Goal: Task Accomplishment & Management: Manage account settings

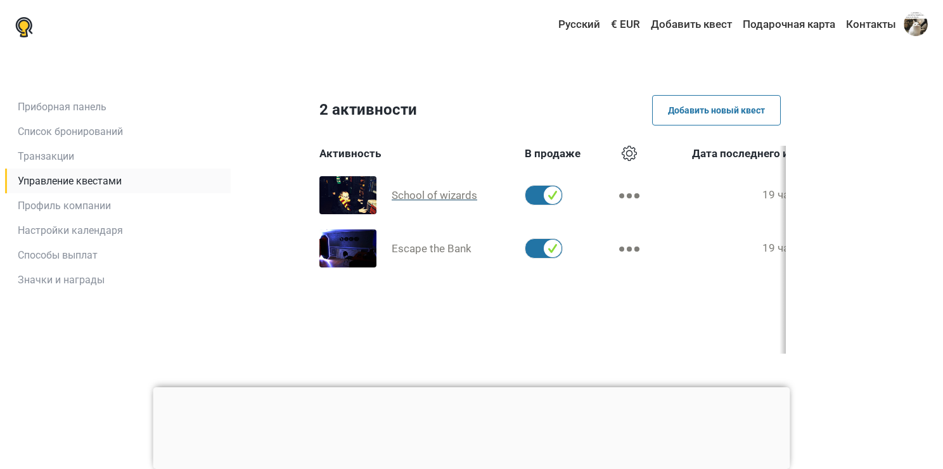
click at [439, 195] on span "School of wizards" at bounding box center [435, 195] width 86 height 13
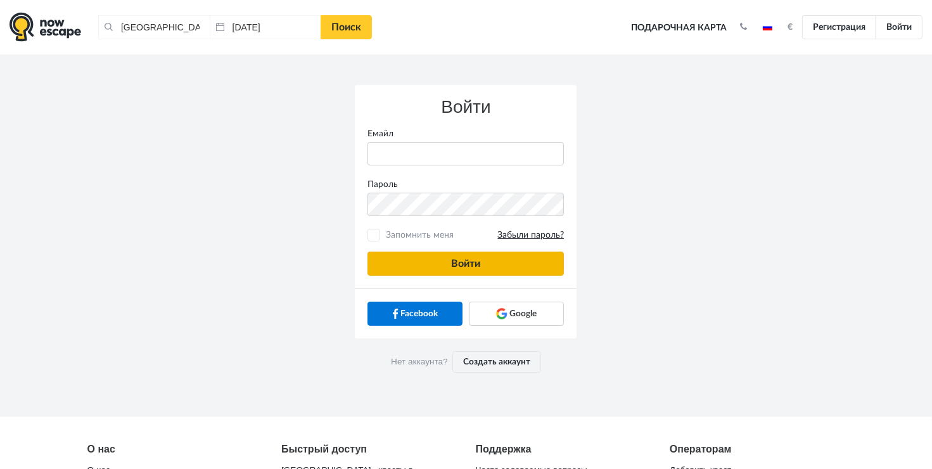
type input "[EMAIL_ADDRESS][DOMAIN_NAME]"
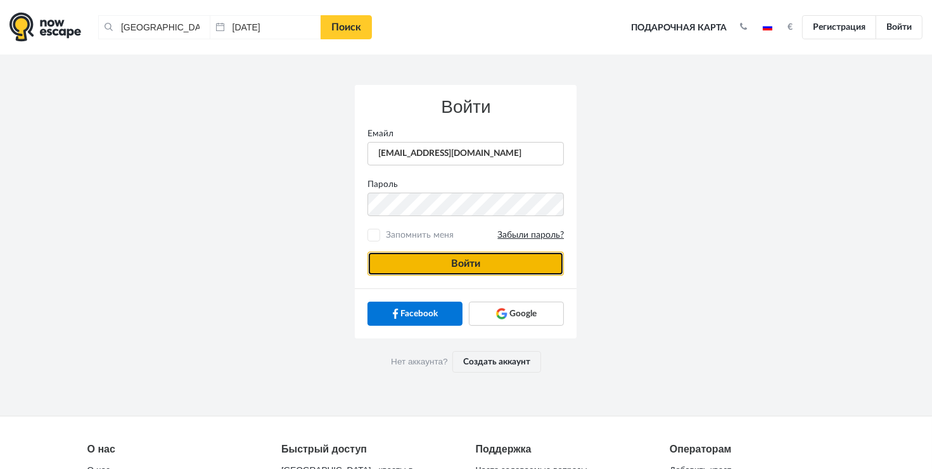
click at [458, 268] on button "Войти" at bounding box center [466, 264] width 197 height 24
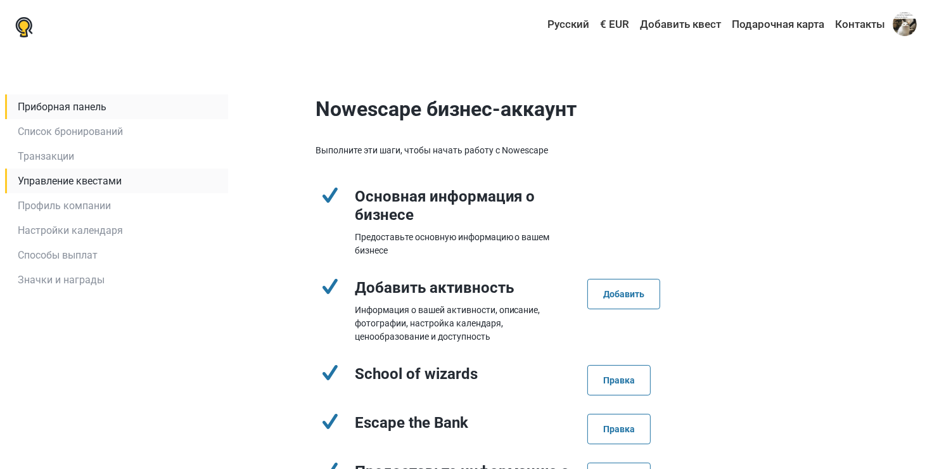
click at [68, 183] on link "Управление квестами" at bounding box center [116, 181] width 223 height 25
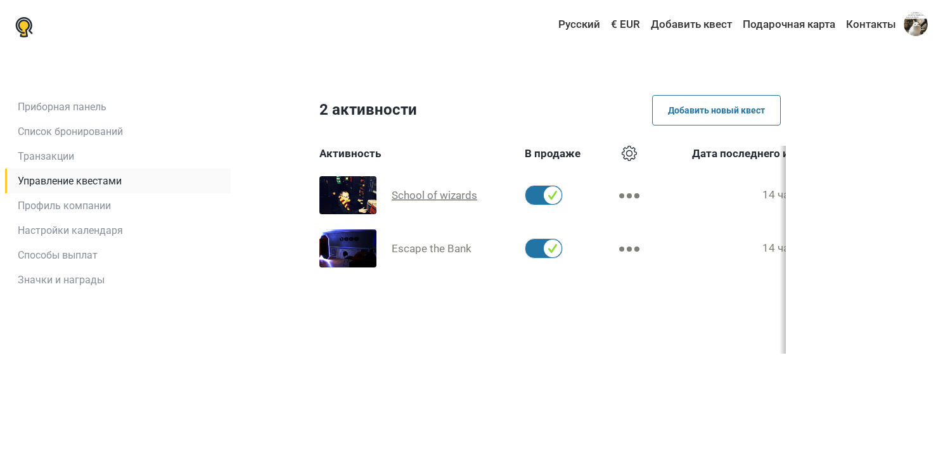
click at [421, 185] on link "School of wizards" at bounding box center [414, 195] width 190 height 38
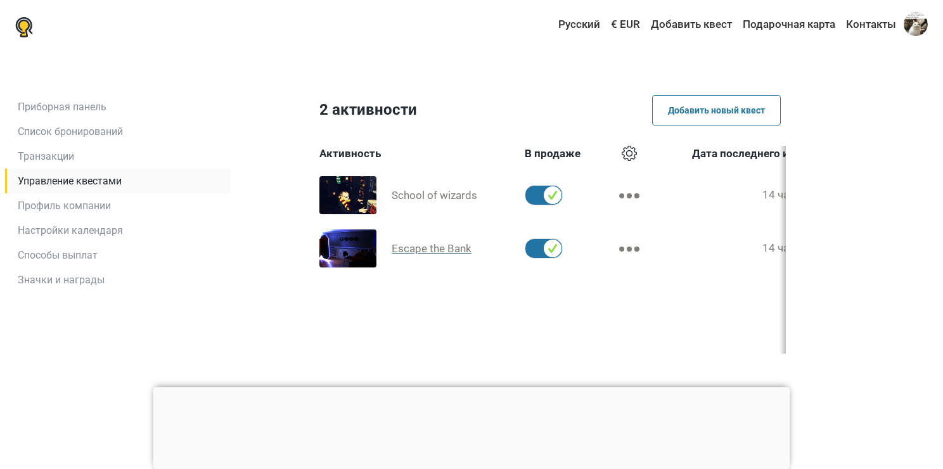
click at [424, 240] on link "Escape the Bank" at bounding box center [414, 248] width 190 height 38
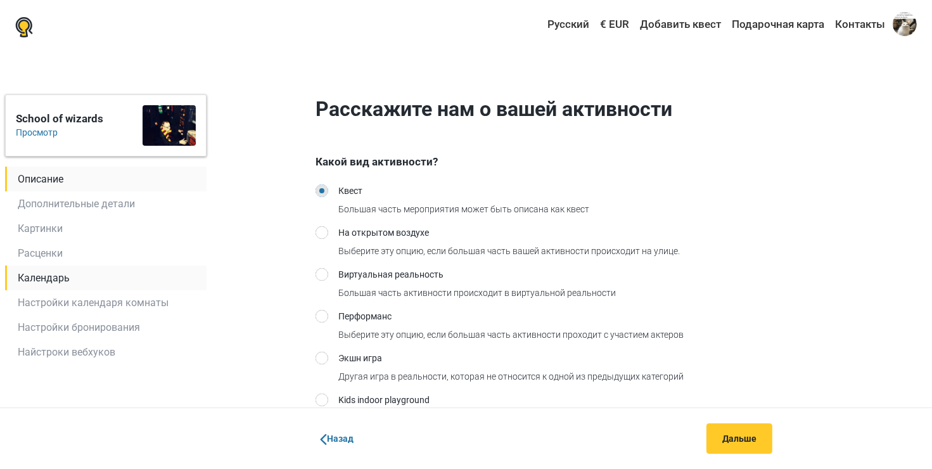
click at [56, 277] on link "Календарь" at bounding box center [106, 278] width 202 height 25
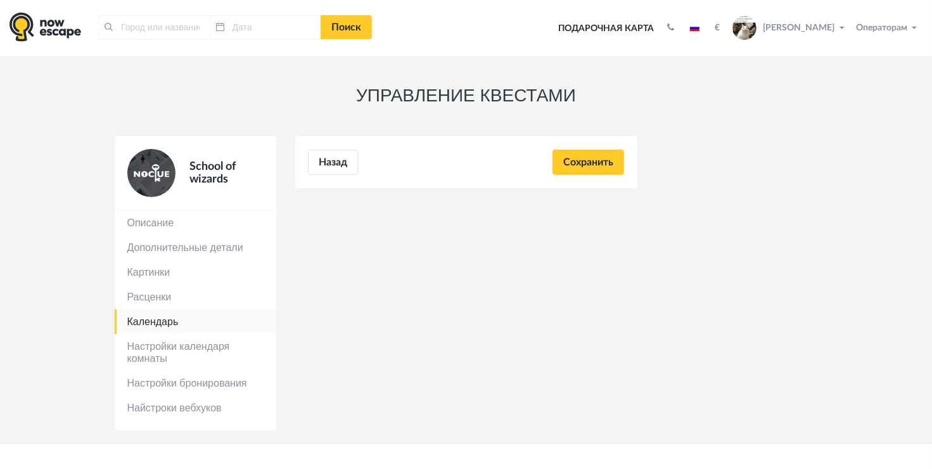
type input "[GEOGRAPHIC_DATA], [GEOGRAPHIC_DATA]"
type input "[DATE]"
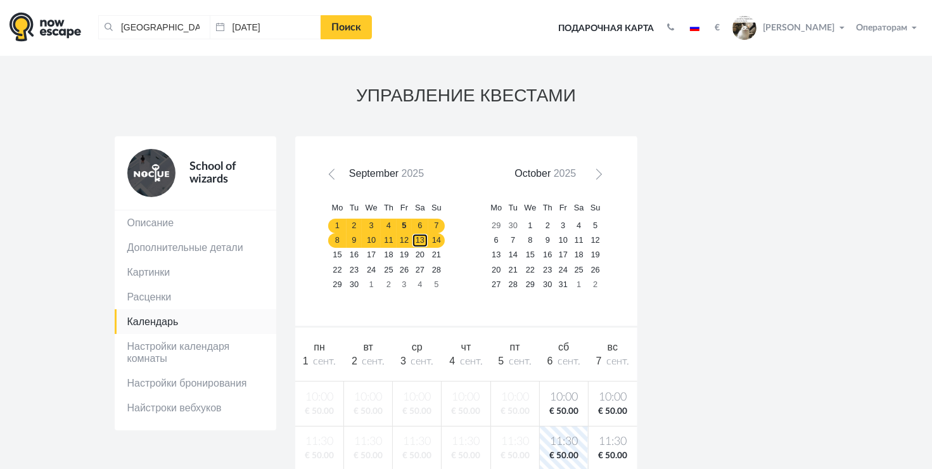
click at [426, 240] on link "13" at bounding box center [420, 240] width 16 height 15
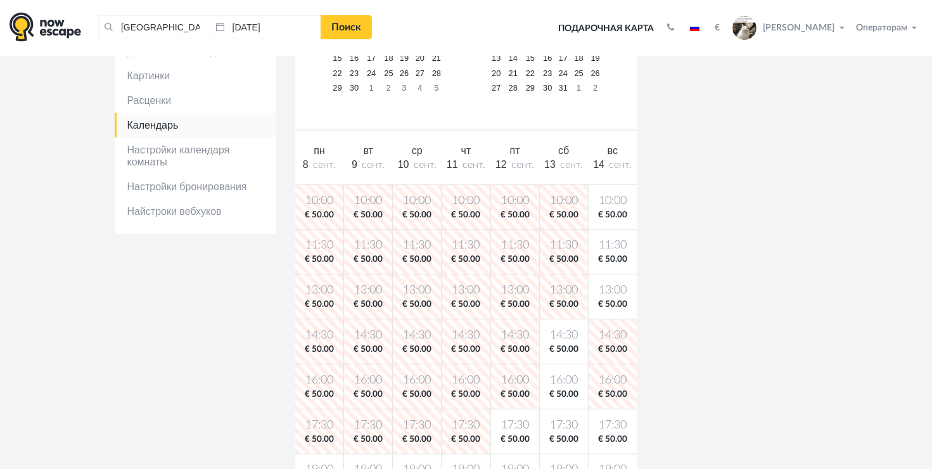
scroll to position [236, 0]
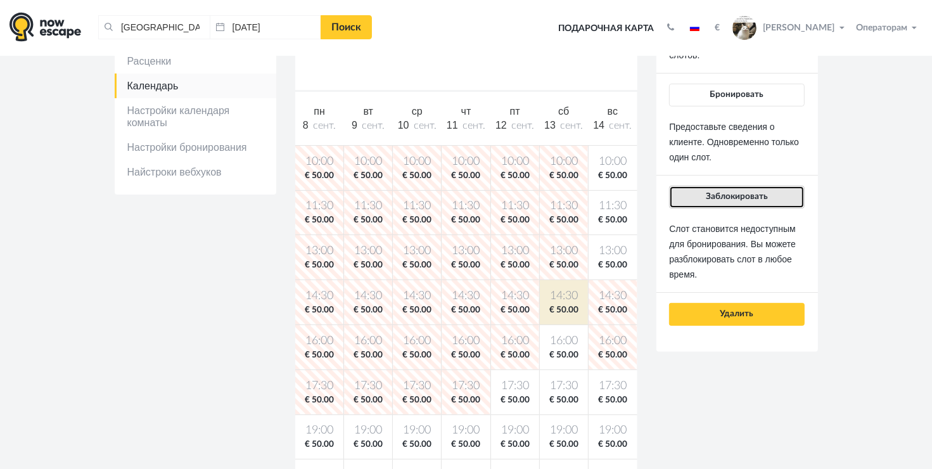
click at [739, 197] on span "Заблокировать" at bounding box center [737, 196] width 62 height 9
click at [716, 195] on span "Заблокировать" at bounding box center [737, 196] width 62 height 9
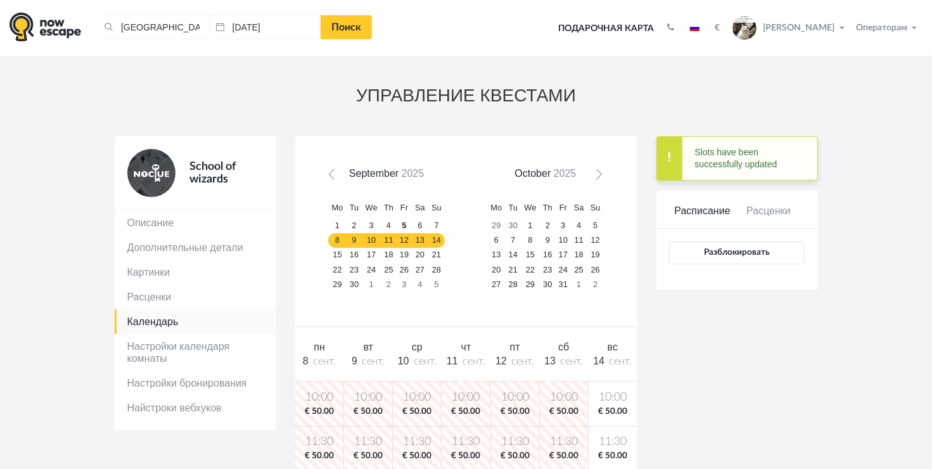
scroll to position [0, 0]
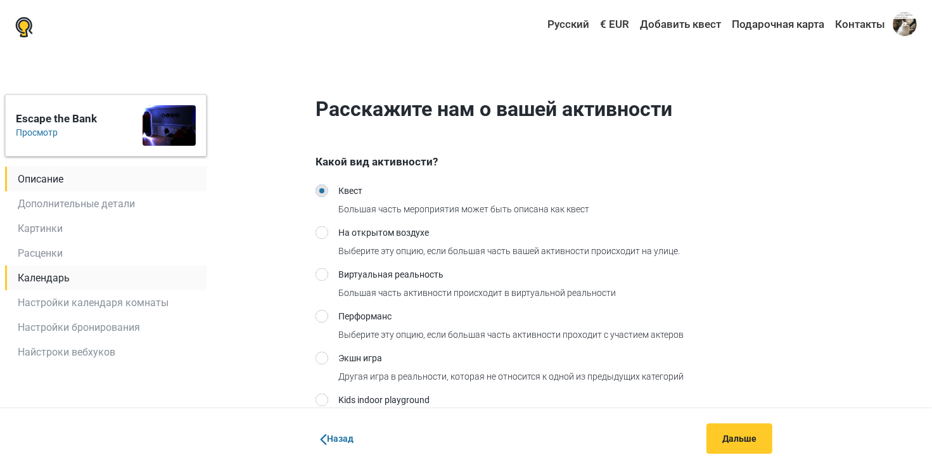
click at [59, 280] on link "Календарь" at bounding box center [106, 278] width 202 height 25
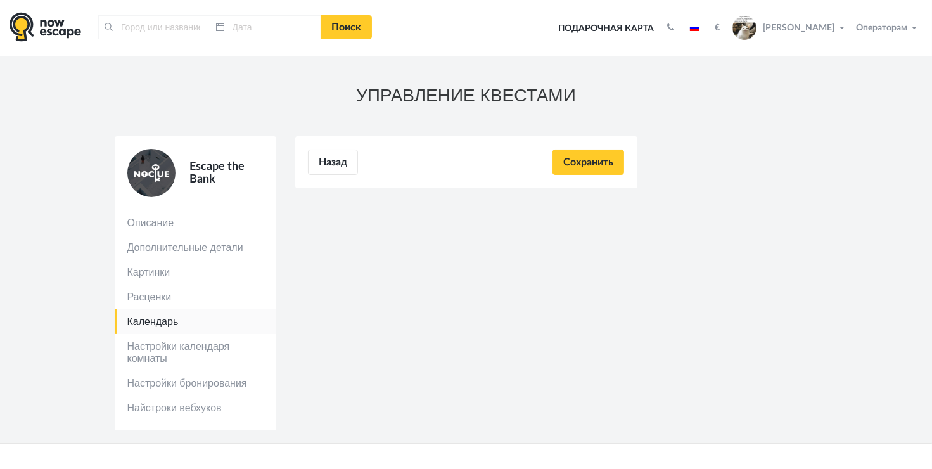
type input "[GEOGRAPHIC_DATA], [GEOGRAPHIC_DATA]"
type input "[DATE]"
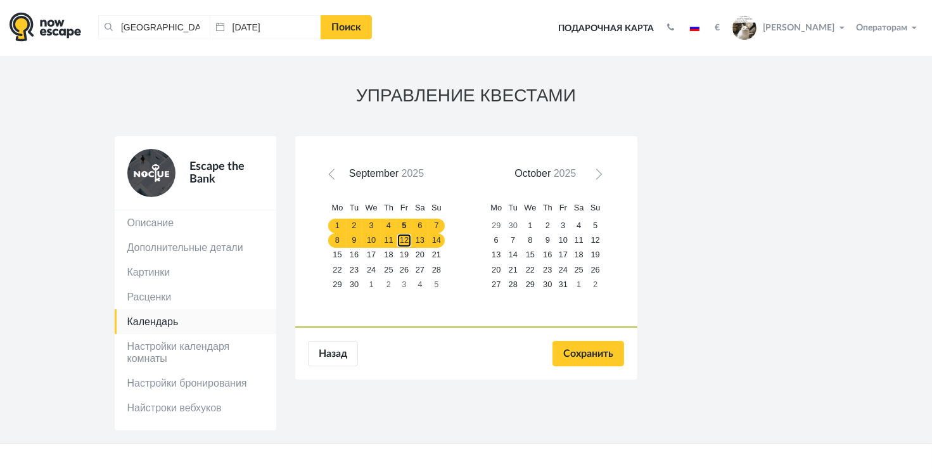
click at [403, 236] on link "12" at bounding box center [404, 240] width 15 height 15
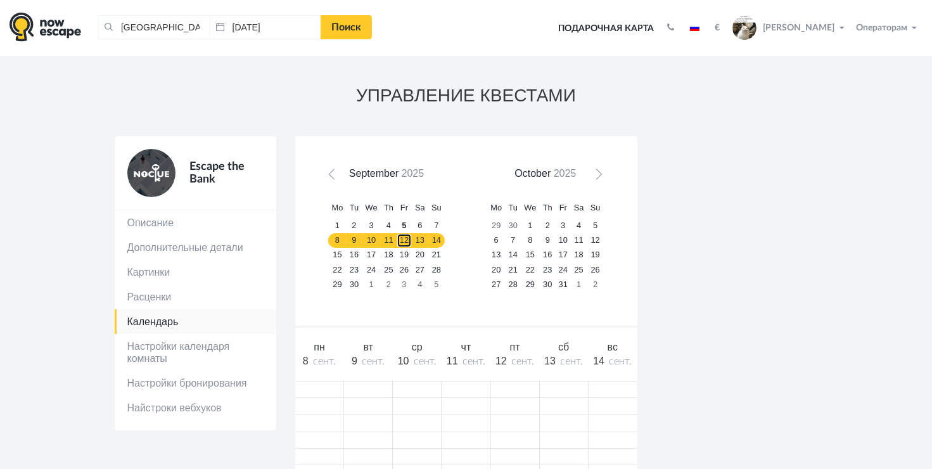
click at [403, 236] on link "12" at bounding box center [404, 240] width 15 height 15
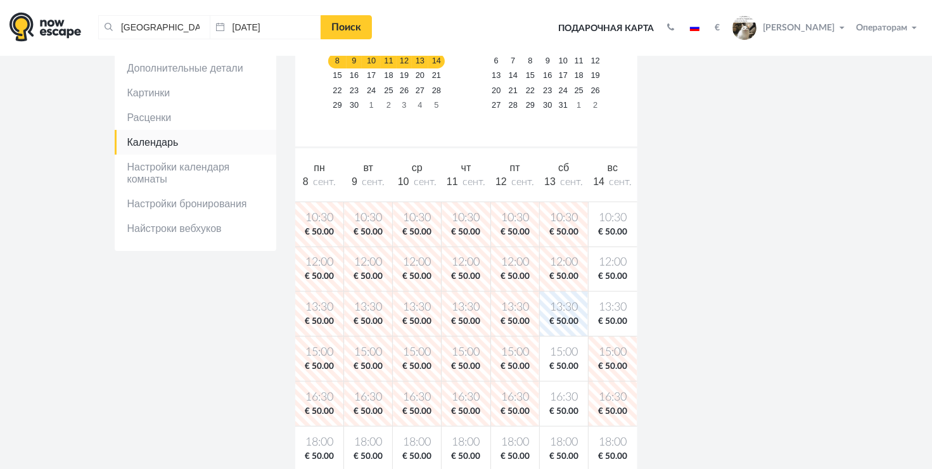
scroll to position [205, 0]
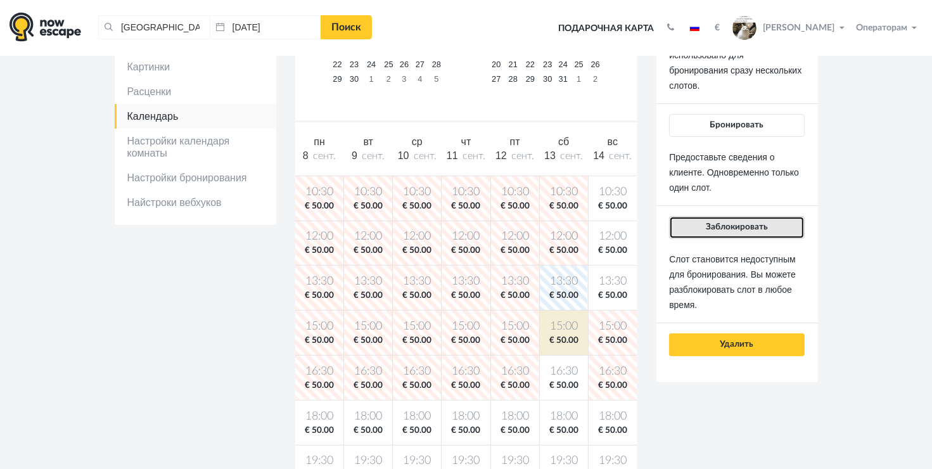
click at [723, 223] on span "Заблокировать" at bounding box center [737, 227] width 62 height 9
click at [725, 223] on span "Заблокировать" at bounding box center [737, 227] width 62 height 9
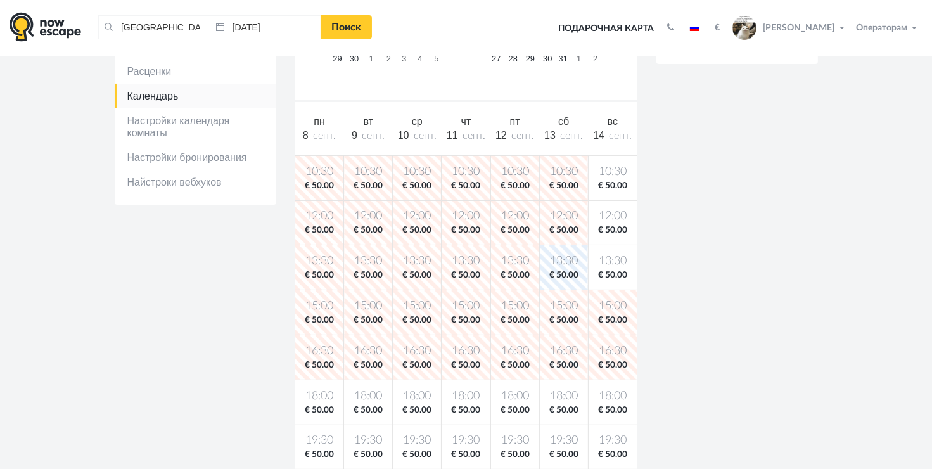
scroll to position [180, 0]
